Goal: Information Seeking & Learning: Learn about a topic

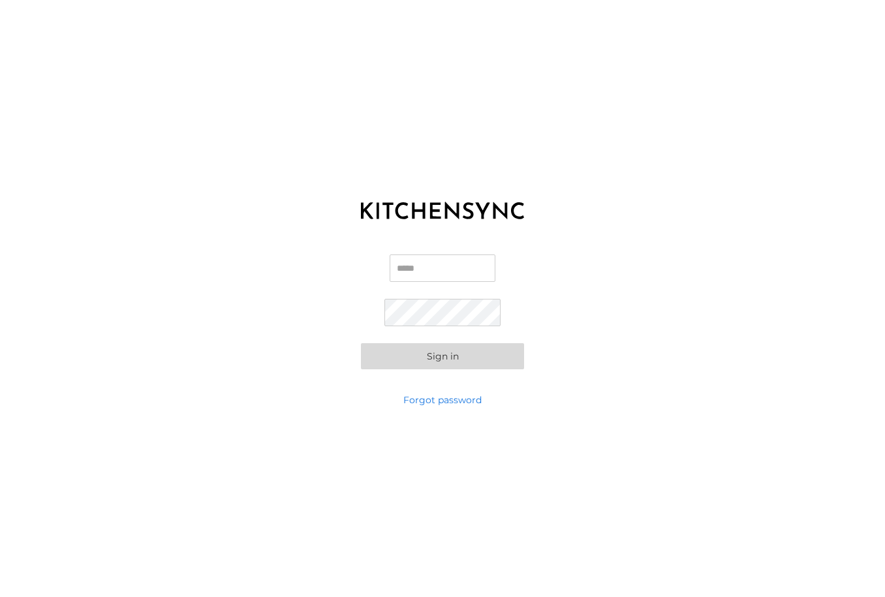
click at [414, 270] on input "Email" at bounding box center [443, 268] width 106 height 27
type input "**********"
click at [421, 403] on link "Forgot password" at bounding box center [442, 399] width 78 height 13
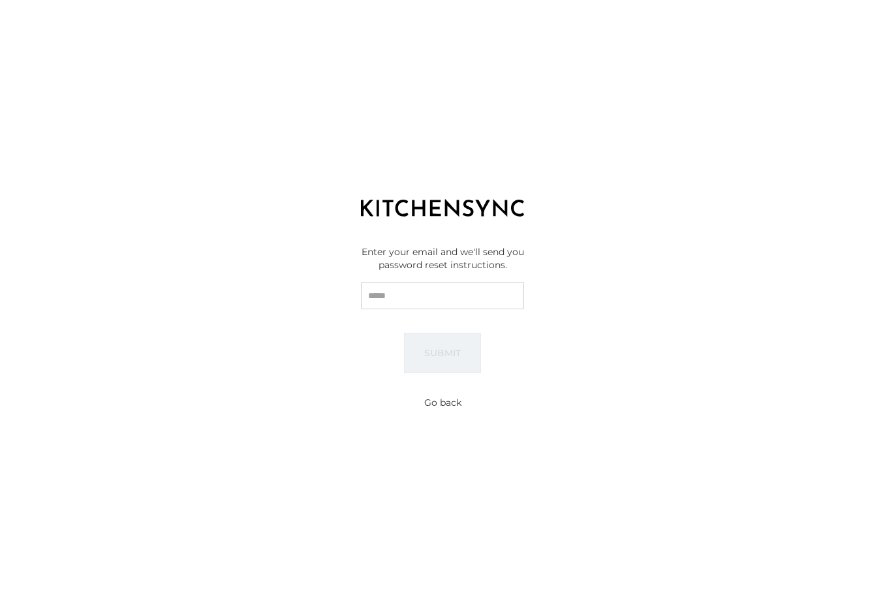
click at [407, 308] on input "Email" at bounding box center [442, 295] width 163 height 27
type input "**********"
click at [443, 359] on button "Submit" at bounding box center [442, 353] width 77 height 40
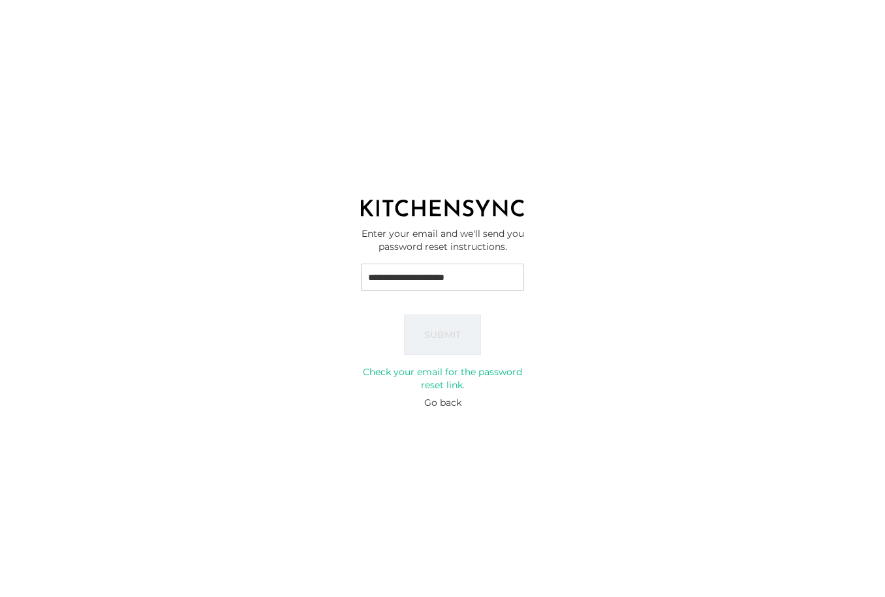
click at [440, 402] on button "Go back" at bounding box center [442, 402] width 37 height 13
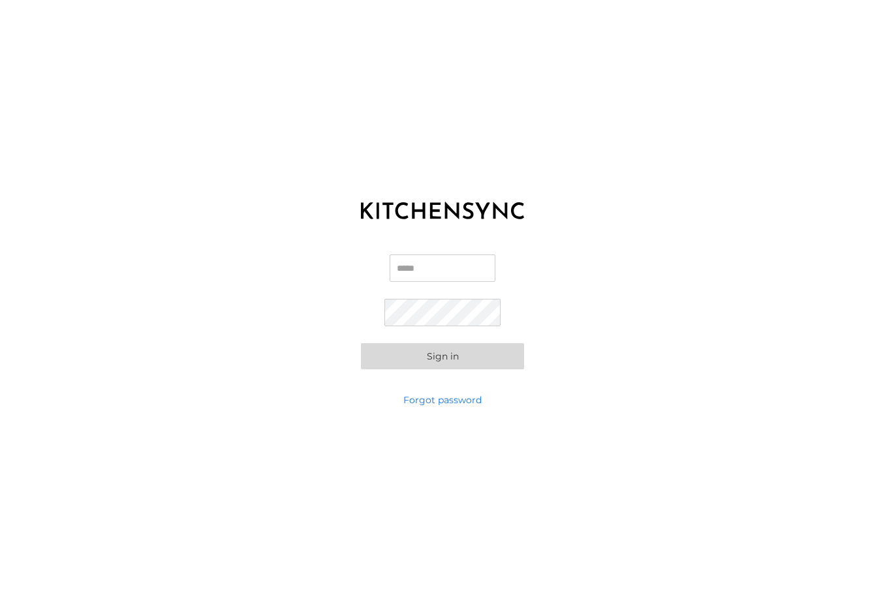
click at [437, 264] on input "Email" at bounding box center [443, 268] width 106 height 27
type input "**********"
click at [446, 361] on button "Sign in" at bounding box center [442, 356] width 163 height 26
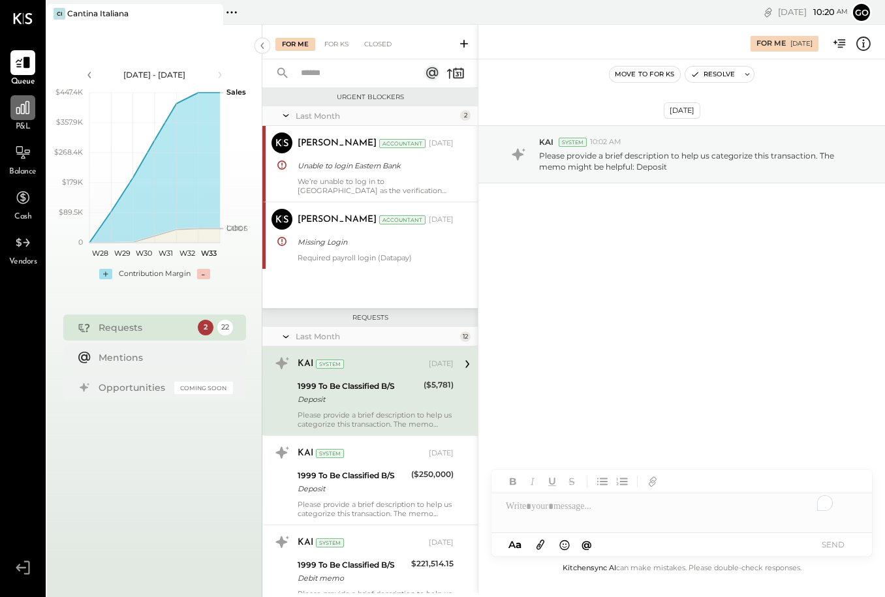
click at [27, 115] on icon at bounding box center [22, 107] width 17 height 17
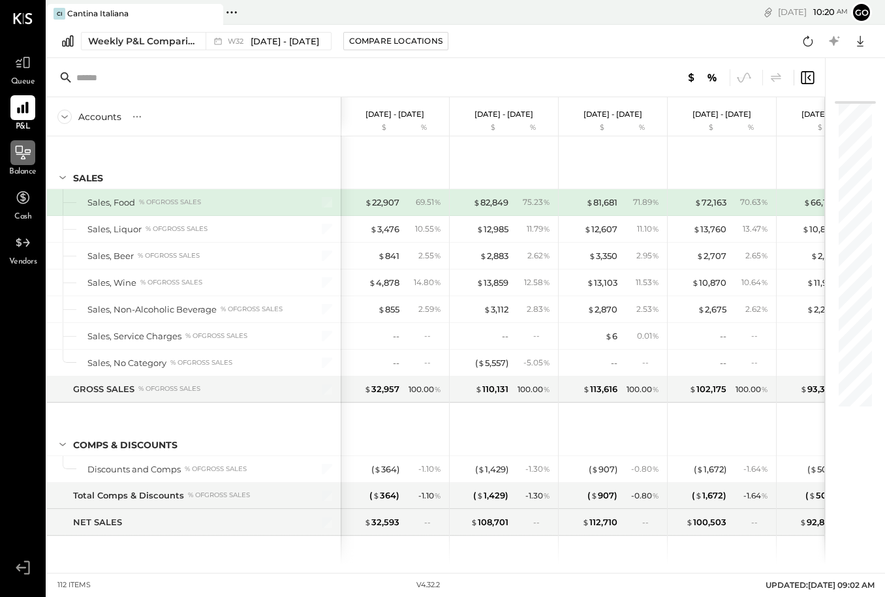
click at [16, 157] on icon at bounding box center [22, 152] width 17 height 17
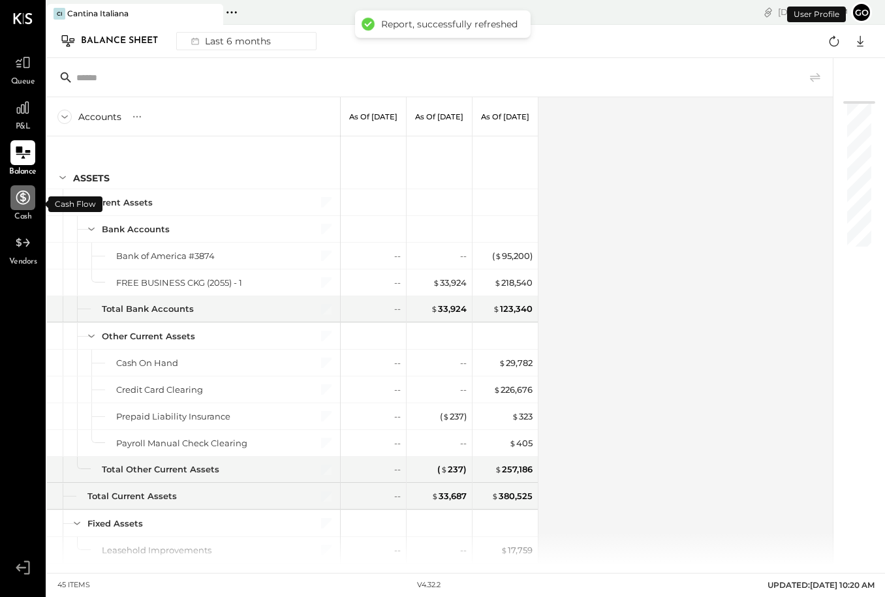
click at [23, 209] on div at bounding box center [22, 197] width 25 height 25
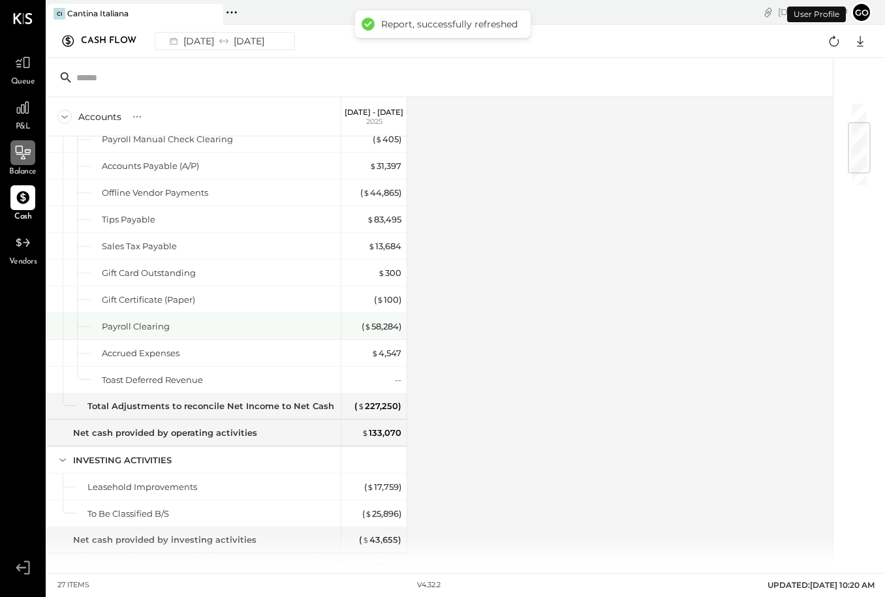
scroll to position [272, 0]
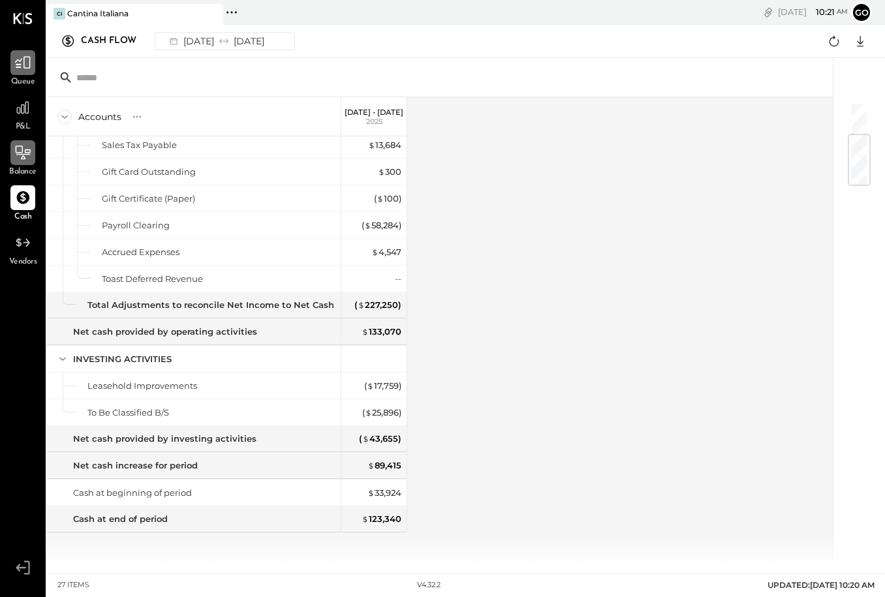
click at [23, 67] on icon at bounding box center [22, 62] width 17 height 17
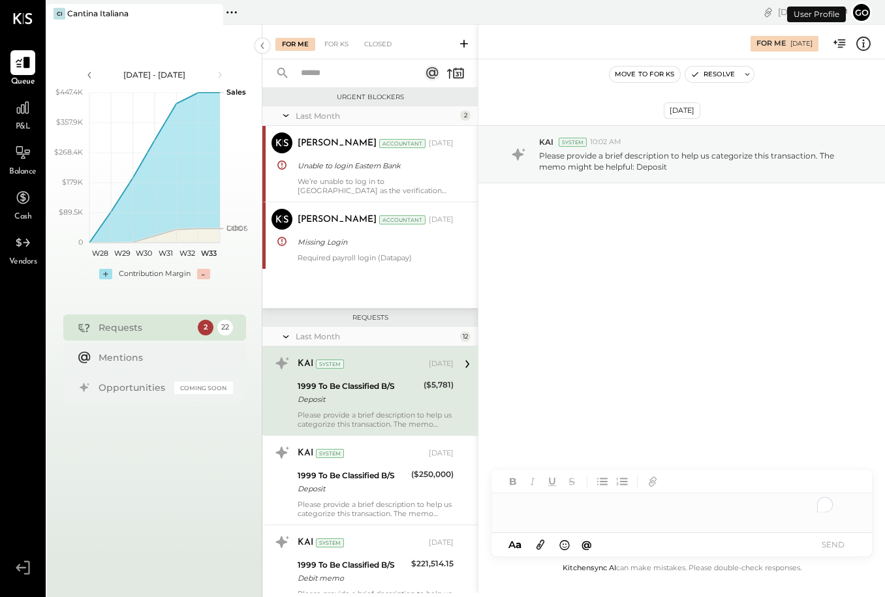
scroll to position [49, 0]
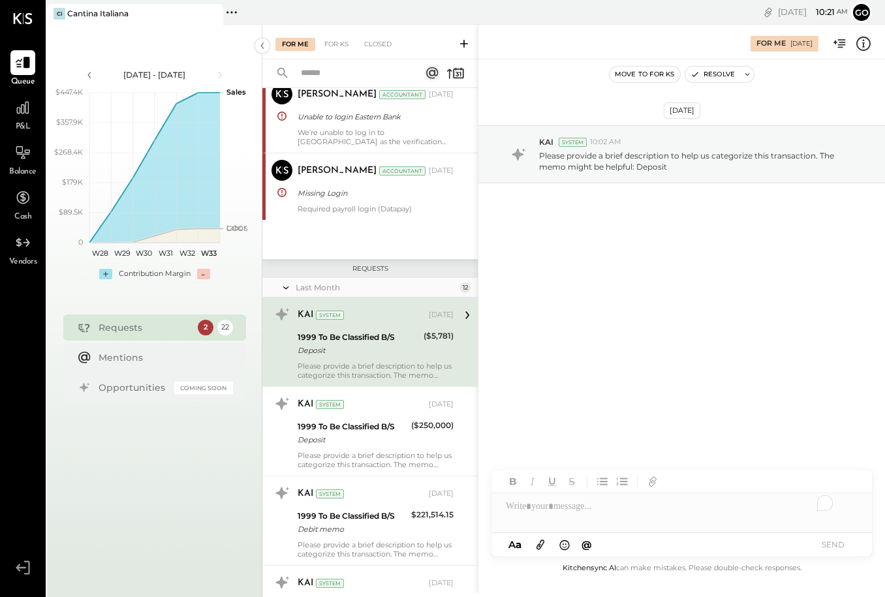
click at [24, 124] on span "P&L" at bounding box center [23, 127] width 15 height 12
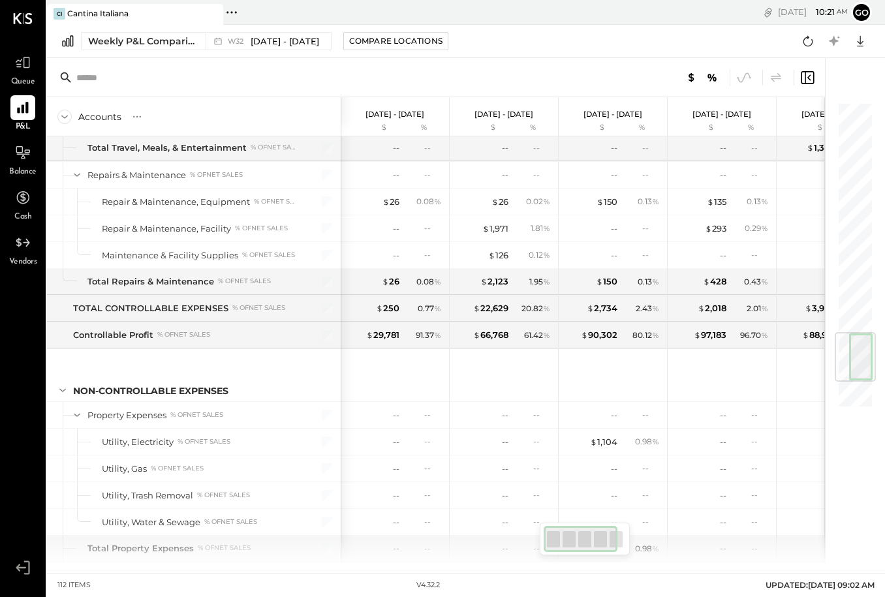
click at [842, 407] on div at bounding box center [855, 257] width 33 height 306
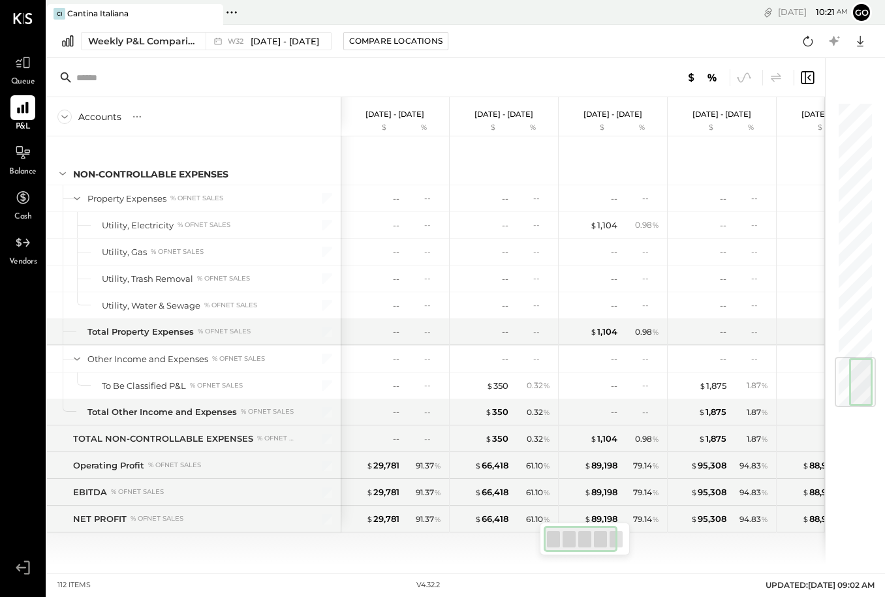
click at [235, 12] on icon at bounding box center [236, 12] width 2 height 2
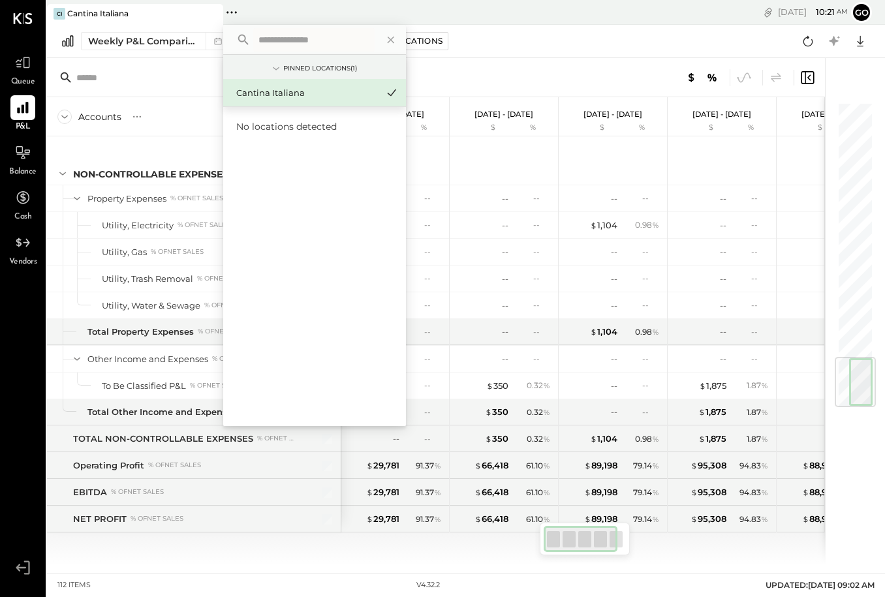
click at [566, 74] on div at bounding box center [650, 77] width 332 height 17
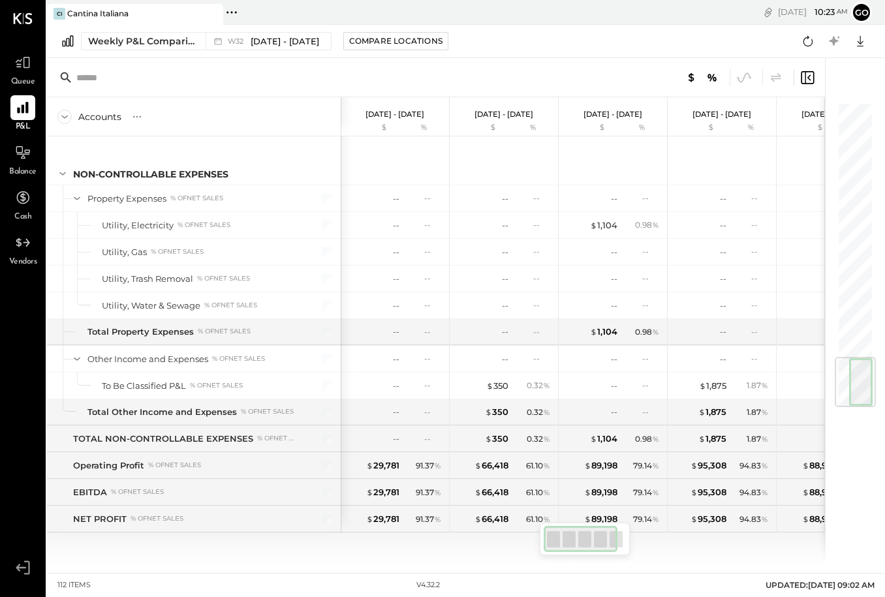
click at [67, 46] on icon at bounding box center [67, 41] width 11 height 11
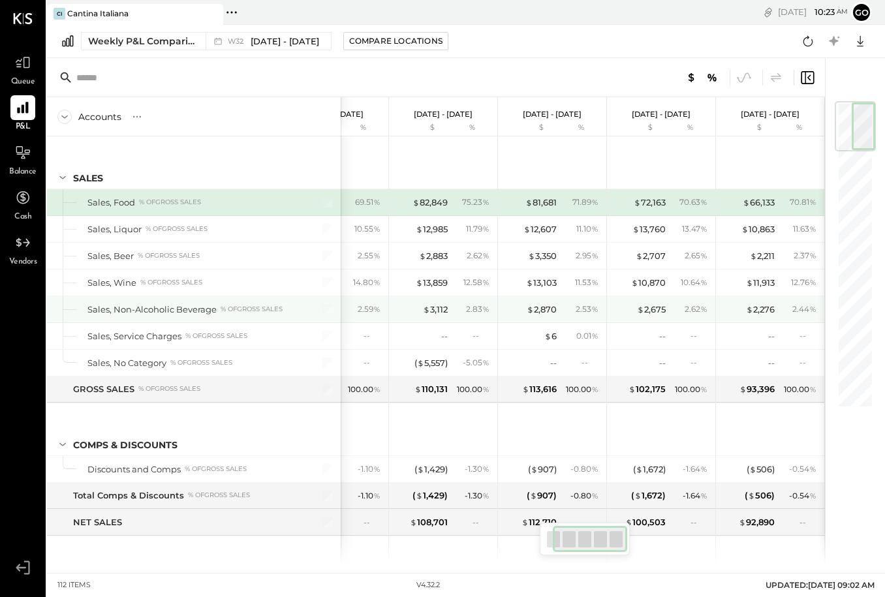
scroll to position [0, 0]
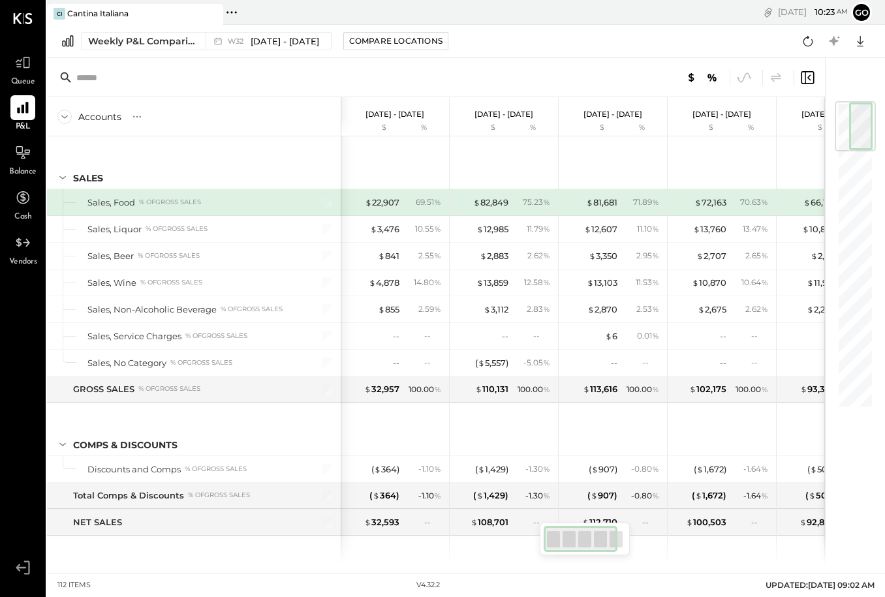
click at [210, 205] on div "Sales, Food % of GROSS SALES" at bounding box center [191, 202] width 209 height 12
click at [22, 72] on div at bounding box center [22, 62] width 25 height 25
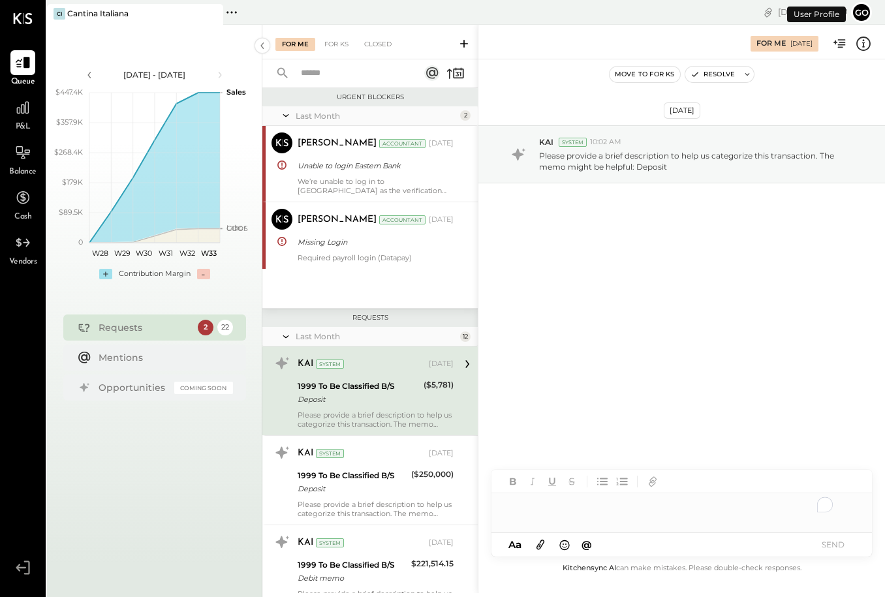
scroll to position [49, 0]
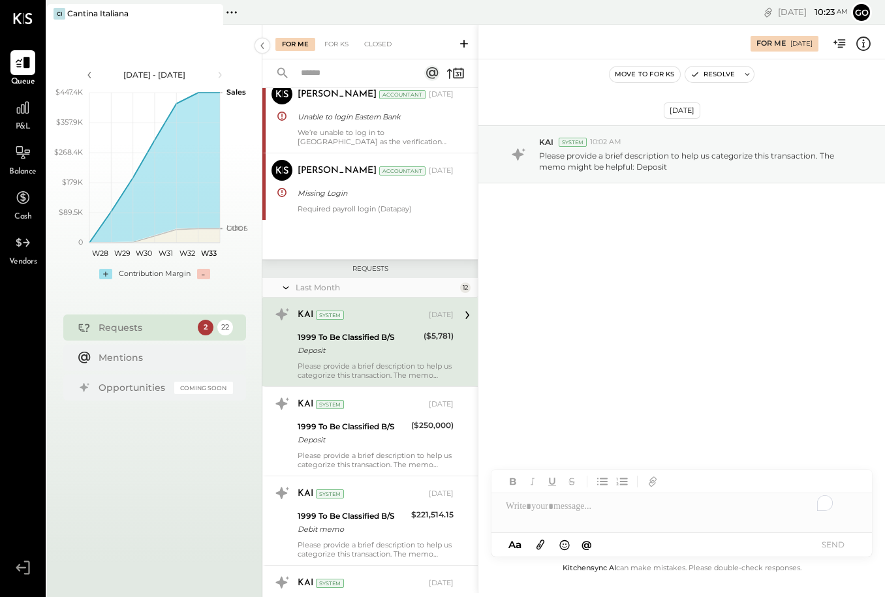
click at [126, 328] on div "Requests" at bounding box center [145, 327] width 93 height 13
click at [17, 249] on icon at bounding box center [22, 242] width 17 height 17
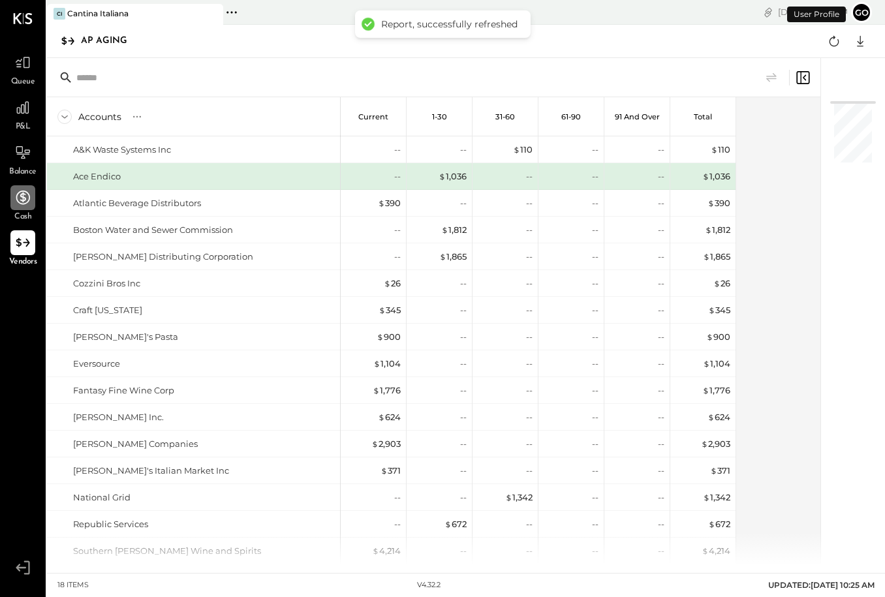
click at [21, 196] on icon at bounding box center [23, 198] width 14 height 14
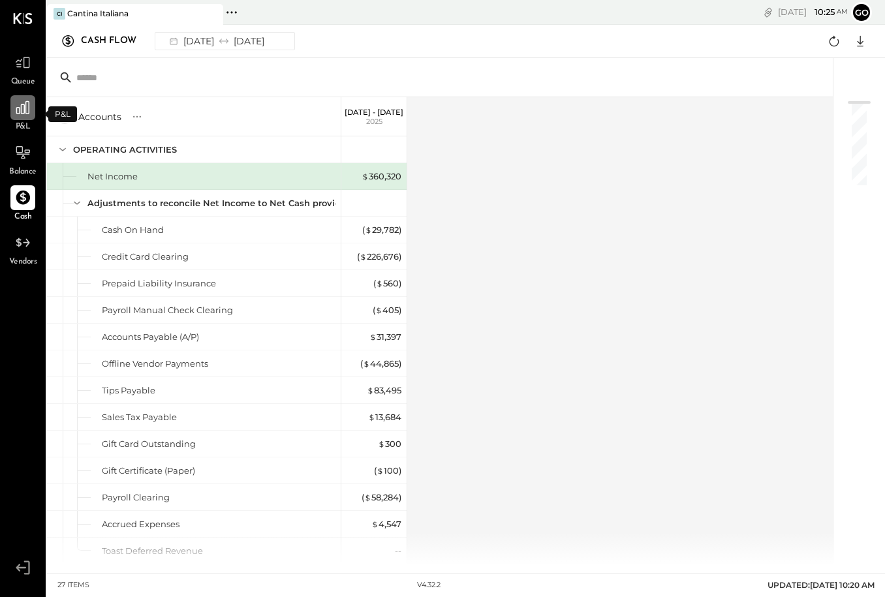
click at [19, 108] on icon at bounding box center [22, 107] width 13 height 13
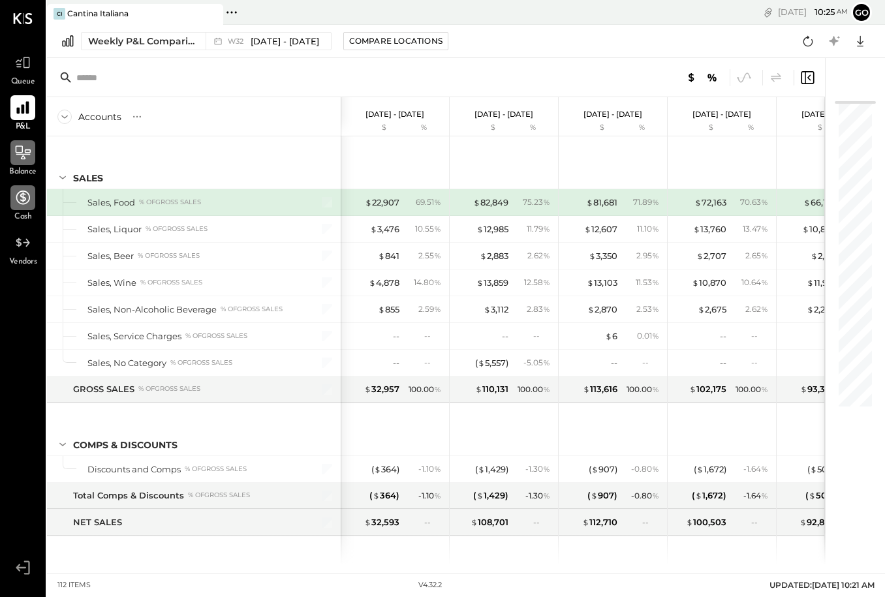
click at [28, 161] on icon at bounding box center [22, 152] width 17 height 17
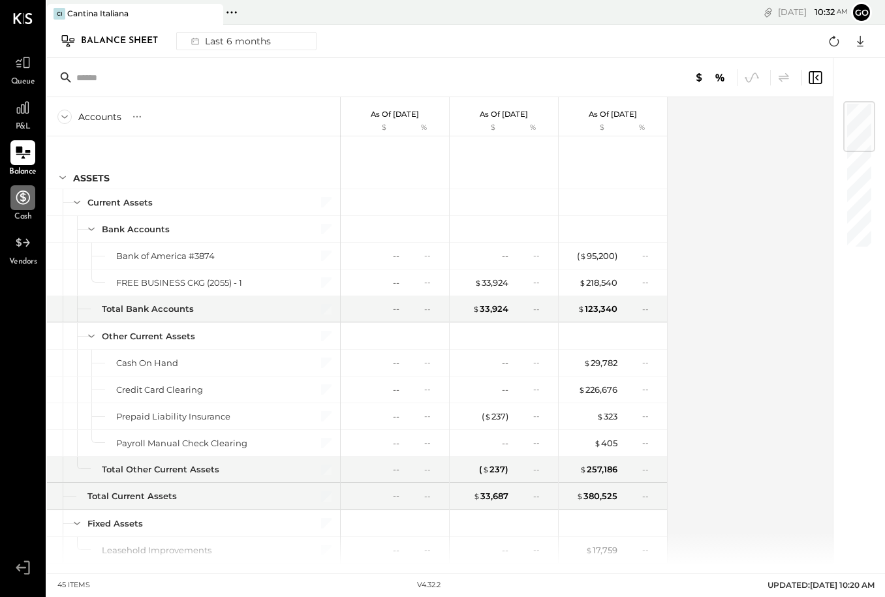
click at [28, 213] on span "Cash" at bounding box center [22, 217] width 17 height 12
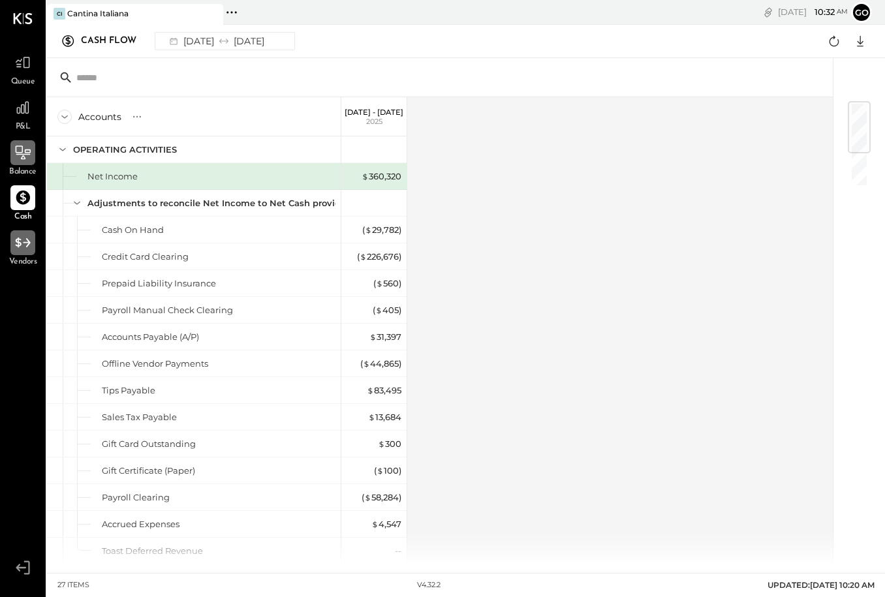
click at [16, 247] on icon at bounding box center [22, 242] width 17 height 17
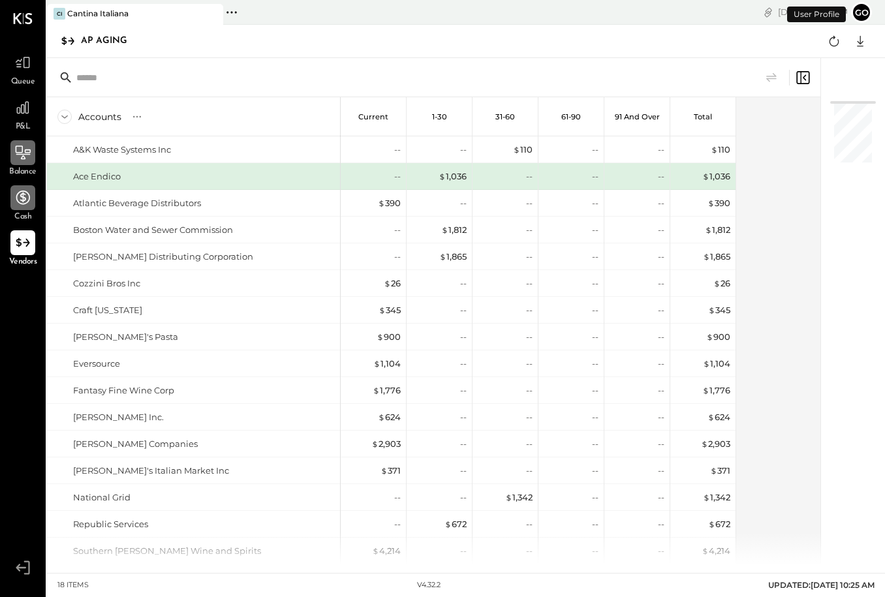
click at [29, 78] on span "Queue" at bounding box center [23, 82] width 24 height 12
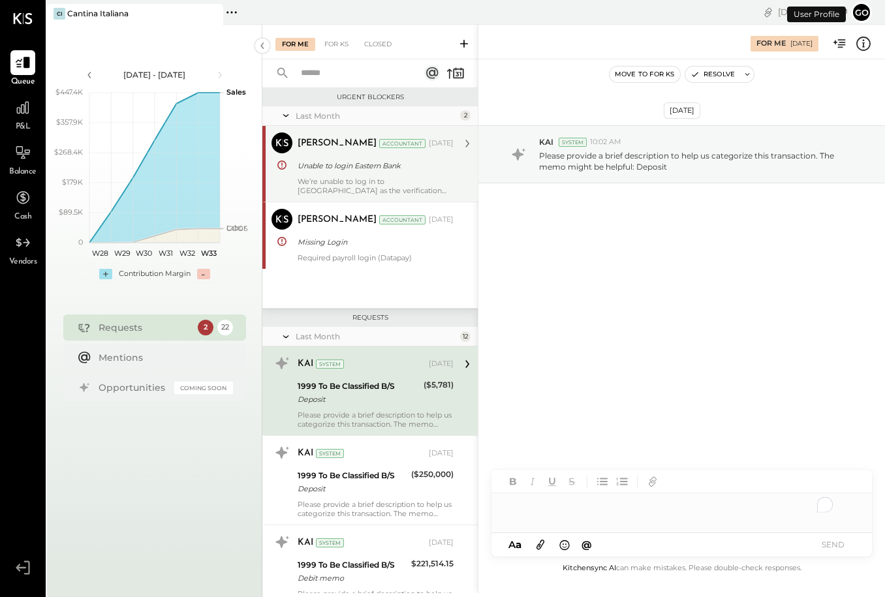
scroll to position [49, 0]
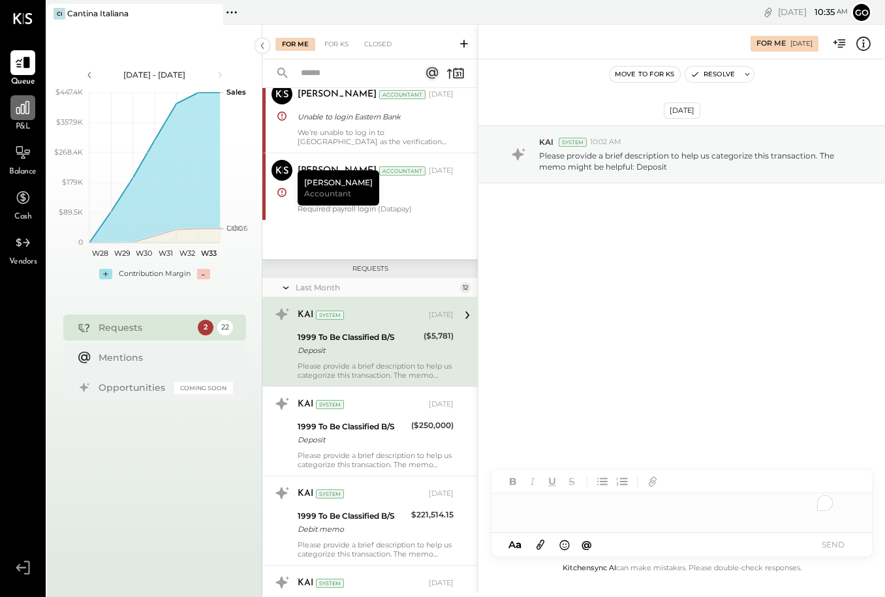
click at [20, 114] on icon at bounding box center [22, 107] width 17 height 17
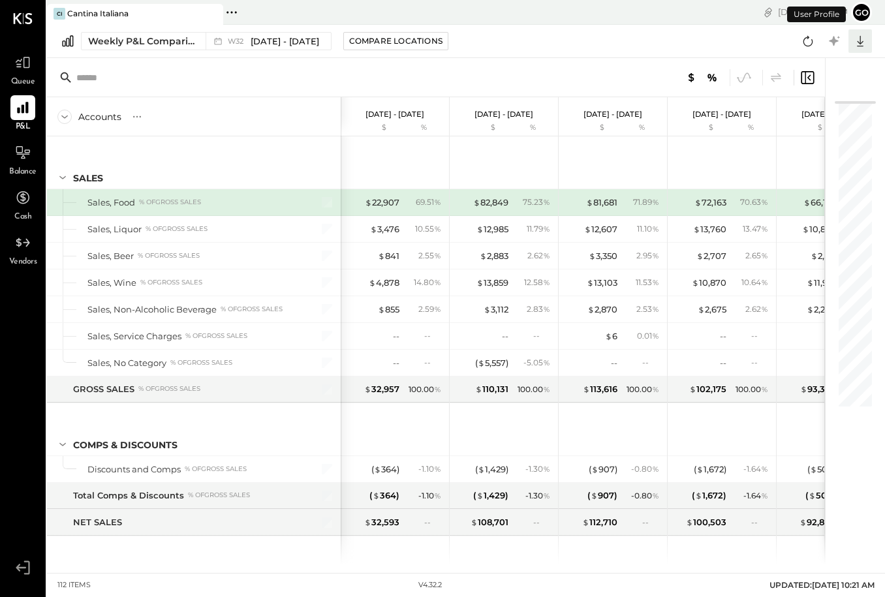
click at [861, 42] on icon at bounding box center [860, 41] width 7 height 11
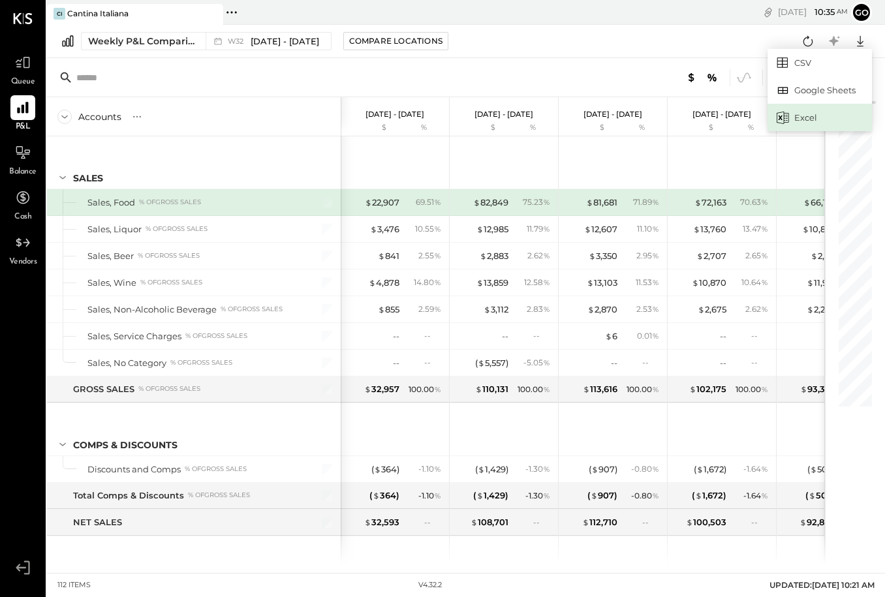
click at [826, 108] on div "Excel" at bounding box center [819, 117] width 104 height 27
click at [861, 42] on icon at bounding box center [860, 41] width 17 height 17
click at [245, 70] on input "text" at bounding box center [179, 77] width 206 height 23
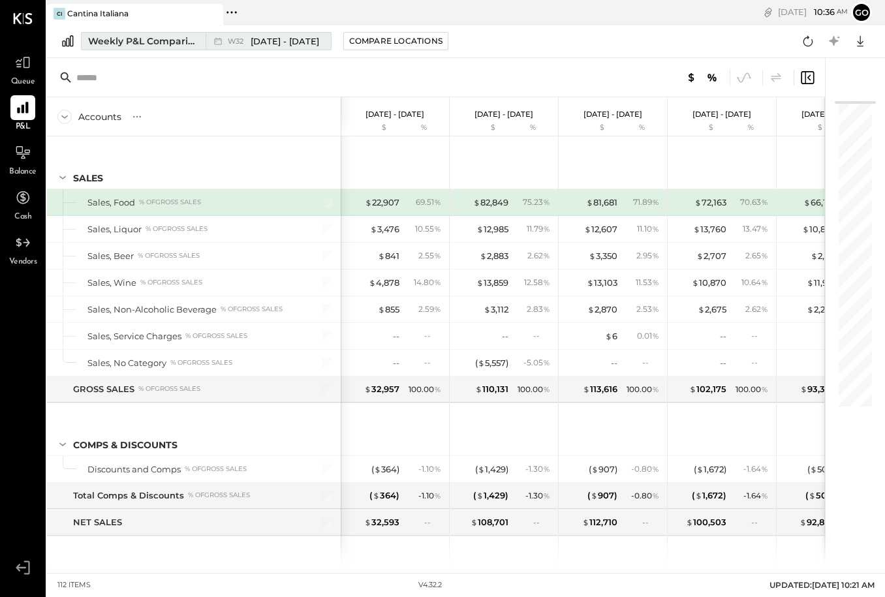
click at [316, 43] on span "[DATE] - [DATE]" at bounding box center [285, 41] width 69 height 12
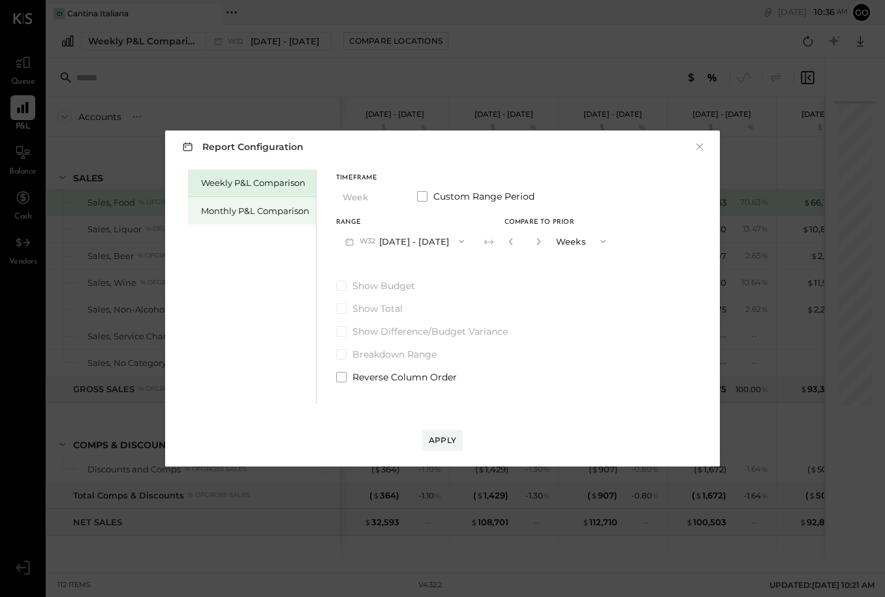
click at [293, 217] on div "Monthly P&L Comparison" at bounding box center [252, 210] width 128 height 27
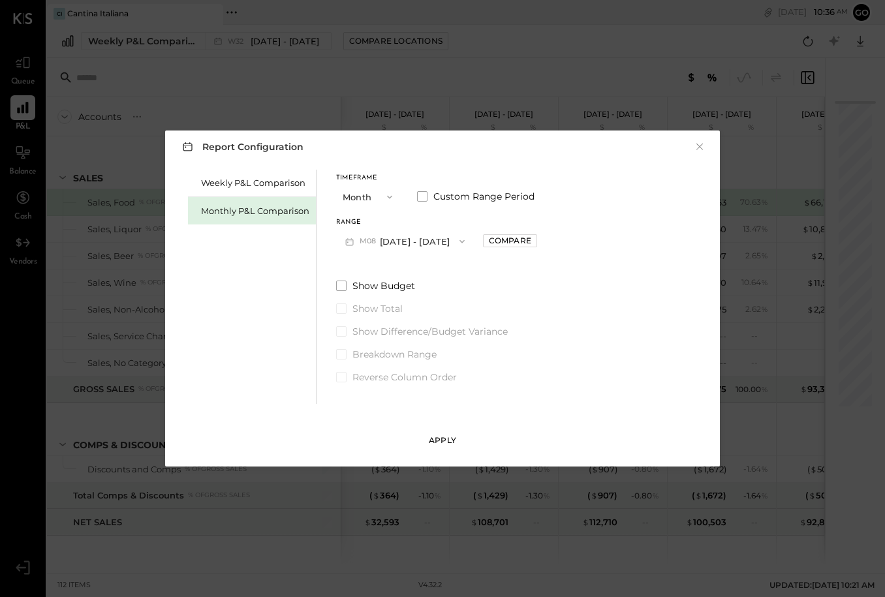
click at [443, 440] on div "Apply" at bounding box center [442, 440] width 27 height 11
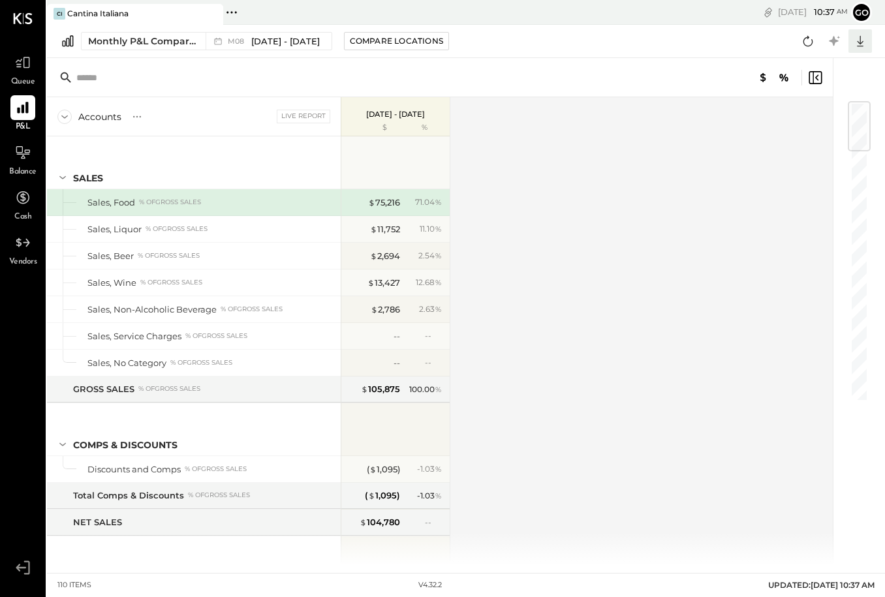
click at [857, 47] on icon at bounding box center [860, 41] width 17 height 17
click at [821, 114] on div "Excel" at bounding box center [819, 117] width 104 height 27
